Goal: Navigation & Orientation: Find specific page/section

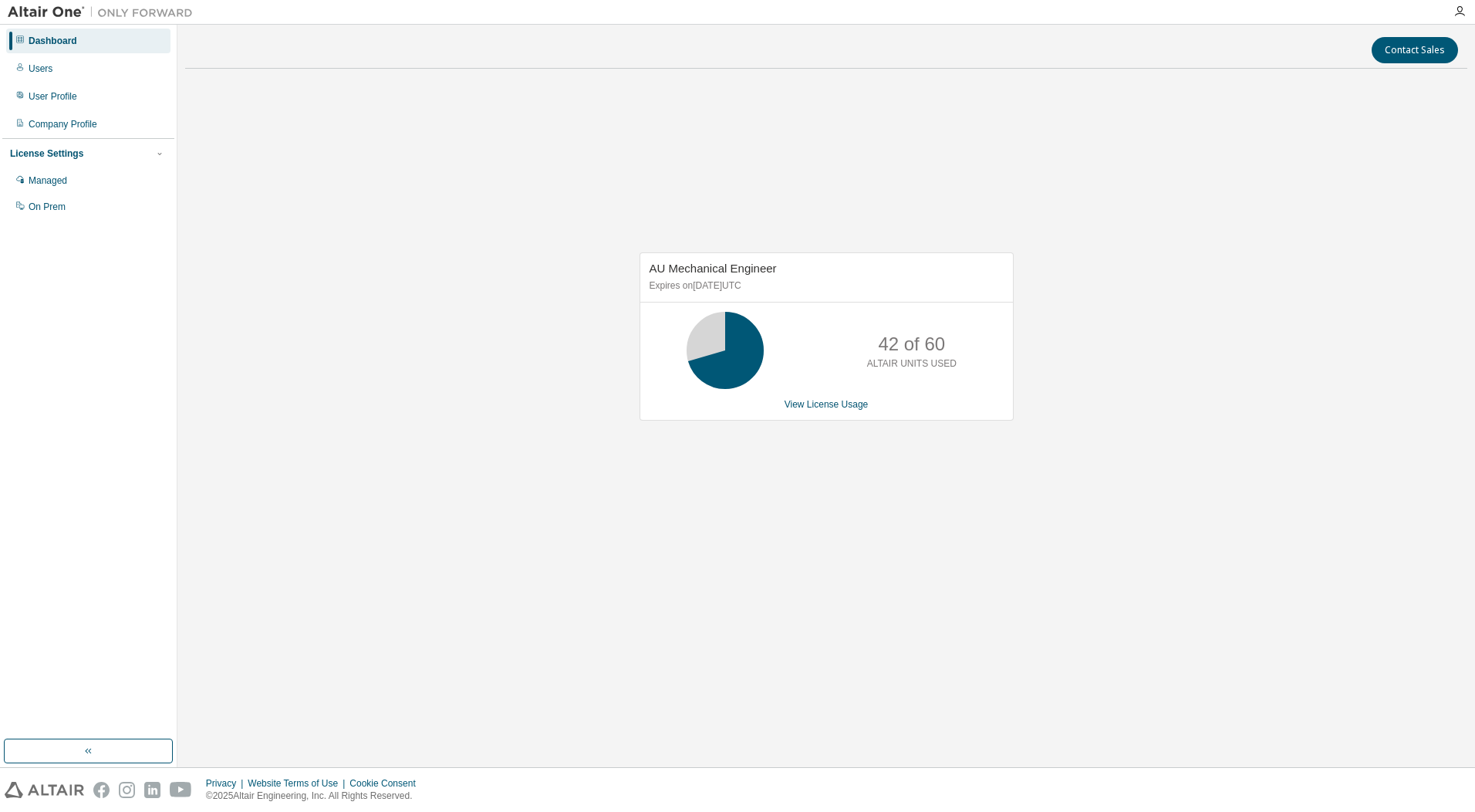
click at [0, 213] on html "Dashboard Users User Profile Company Profile License Settings Managed On Prem C…" at bounding box center [737, 406] width 1475 height 812
